Goal: Transaction & Acquisition: Download file/media

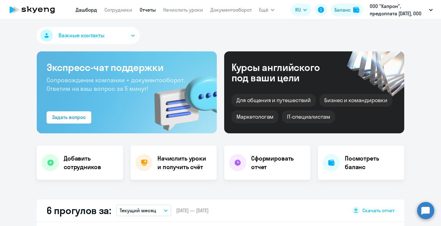
click at [152, 12] on link "Отчеты" at bounding box center [148, 10] width 16 height 6
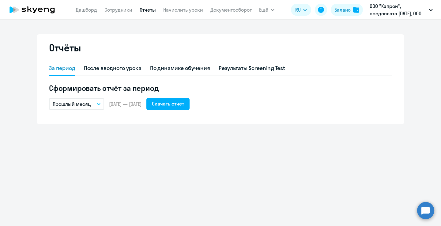
click at [96, 106] on button "Прошлый месяц" at bounding box center [76, 104] width 55 height 12
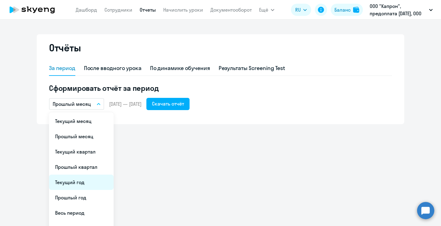
click at [80, 185] on li "Текущий год" at bounding box center [81, 182] width 65 height 15
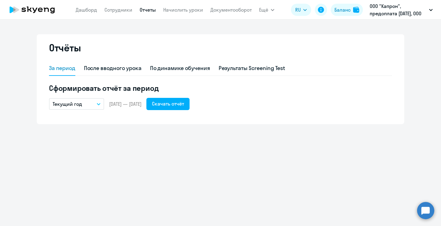
click at [182, 111] on div "За период После вводного урока По динамике обучения Результаты Screening Test С…" at bounding box center [220, 89] width 343 height 56
click at [184, 106] on div "Скачать отчёт" at bounding box center [168, 103] width 32 height 7
click at [96, 106] on button "Текущий год" at bounding box center [76, 104] width 55 height 12
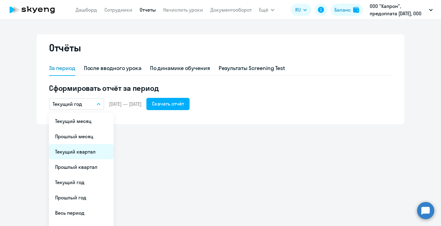
click at [89, 149] on li "Текущий квартал" at bounding box center [81, 151] width 65 height 15
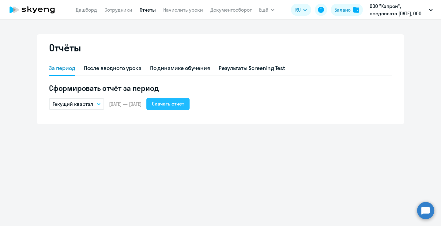
click at [184, 104] on div "Скачать отчёт" at bounding box center [168, 103] width 32 height 7
